Goal: Task Accomplishment & Management: Manage account settings

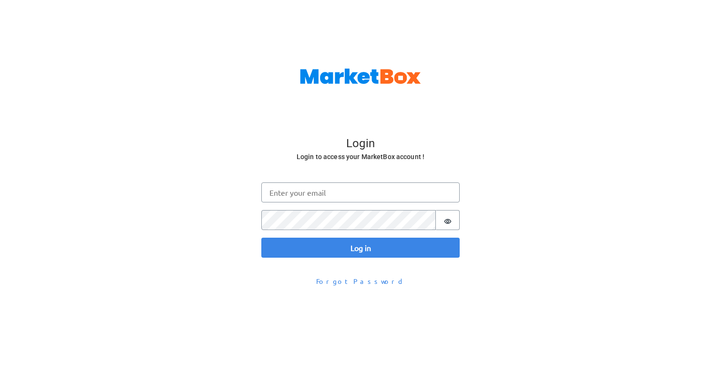
click at [297, 172] on form "Log in Email Password Password is hidden Log in" at bounding box center [360, 220] width 229 height 106
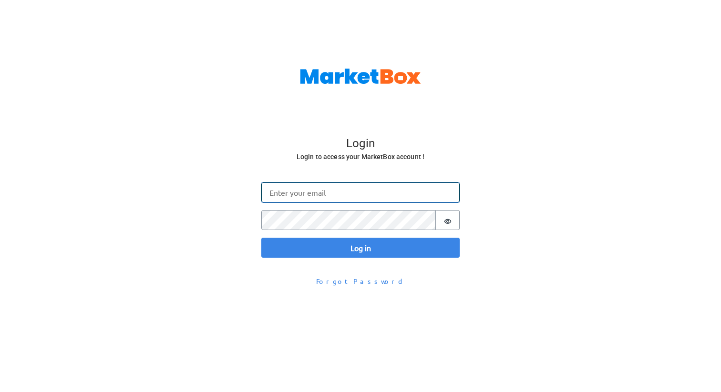
click at [297, 193] on input "Email" at bounding box center [360, 193] width 198 height 20
type input "[EMAIL_ADDRESS][DOMAIN_NAME]"
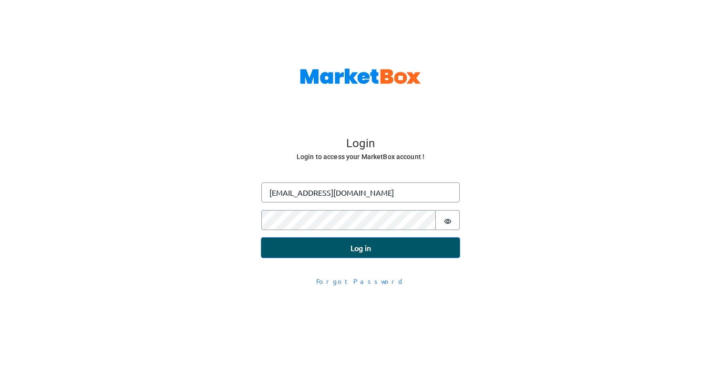
click at [365, 251] on button "Log in" at bounding box center [360, 248] width 198 height 20
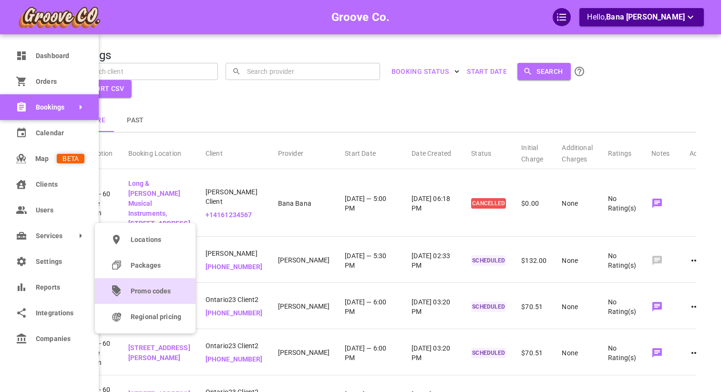
click at [125, 295] on link "Promo codes" at bounding box center [145, 291] width 101 height 26
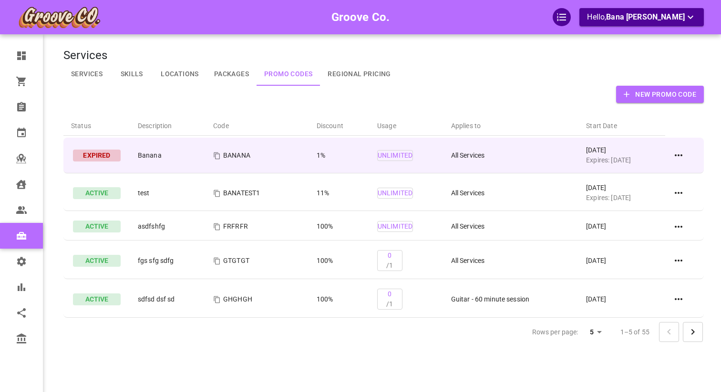
click at [679, 157] on icon at bounding box center [677, 155] width 11 height 11
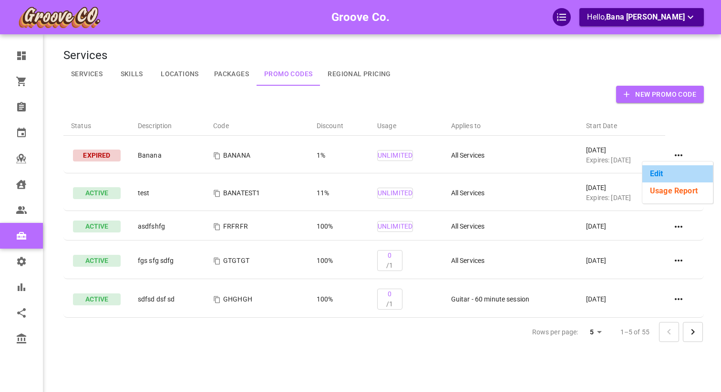
click at [659, 180] on li "Edit" at bounding box center [677, 173] width 71 height 17
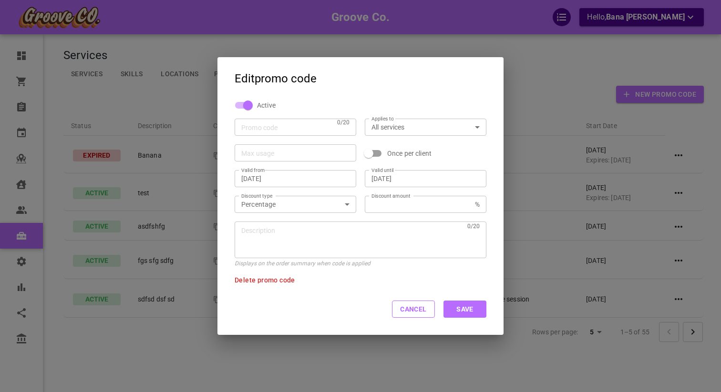
type input "BANANA"
type input "[DATE]"
type input "1"
type textarea "Banana"
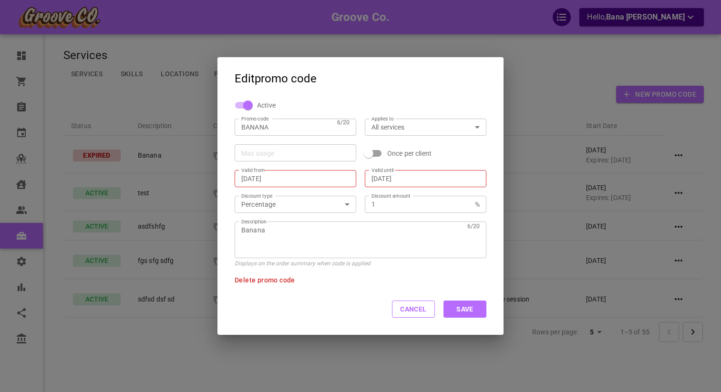
click at [397, 132] on div "All services allservices ​" at bounding box center [426, 127] width 122 height 17
click at [395, 128] on body "Groove Co. Hello, Bana [PERSON_NAME] Dashboard Orders Bookings Calendar Map Cli…" at bounding box center [360, 225] width 721 height 451
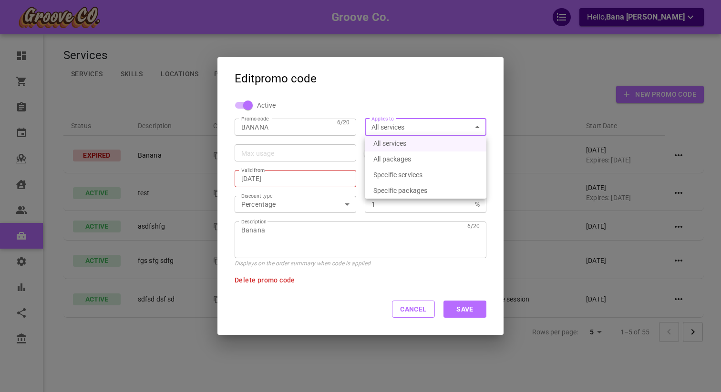
click at [408, 94] on div at bounding box center [360, 196] width 721 height 392
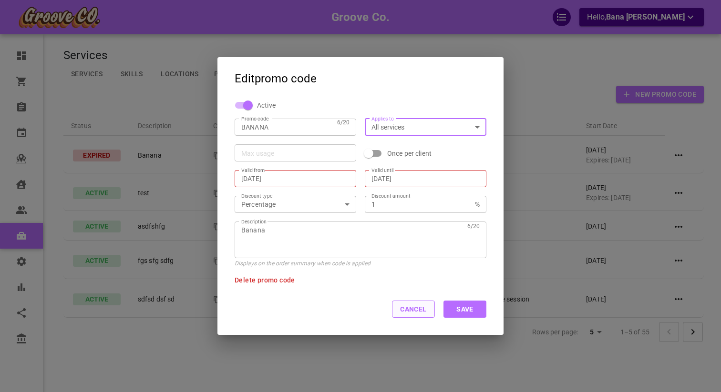
click at [405, 312] on button "Cancel" at bounding box center [413, 309] width 43 height 17
